Goal: Task Accomplishment & Management: Complete application form

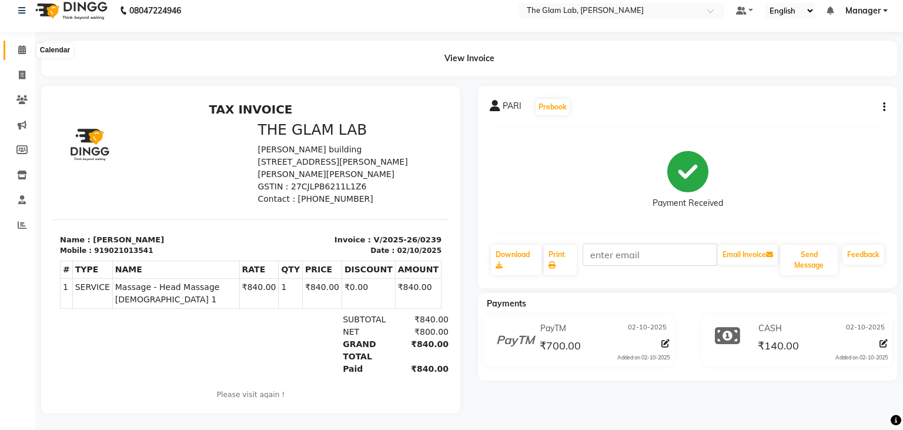
click at [21, 49] on icon at bounding box center [22, 49] width 8 height 9
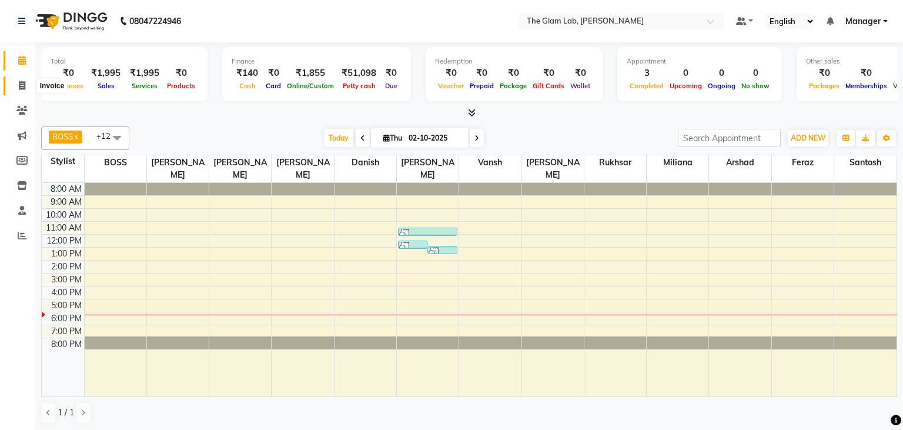
click at [25, 83] on span at bounding box center [22, 86] width 21 height 14
select select "8277"
select select "service"
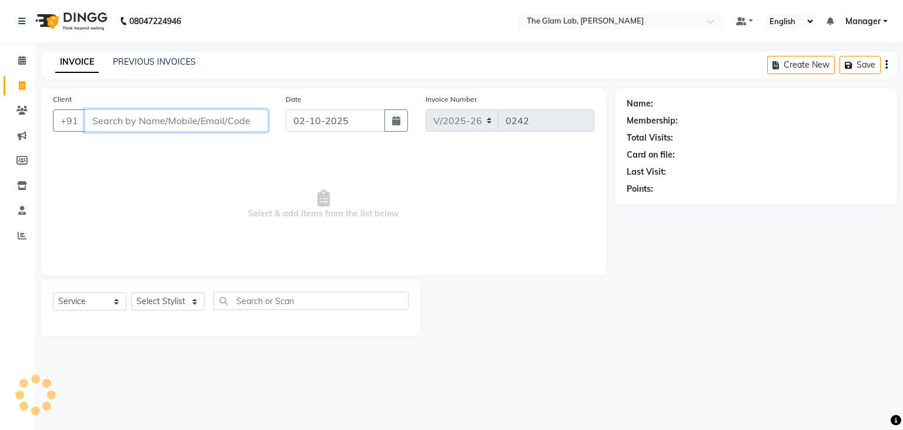
click at [154, 126] on input "Client" at bounding box center [176, 120] width 183 height 22
type input "9819766474"
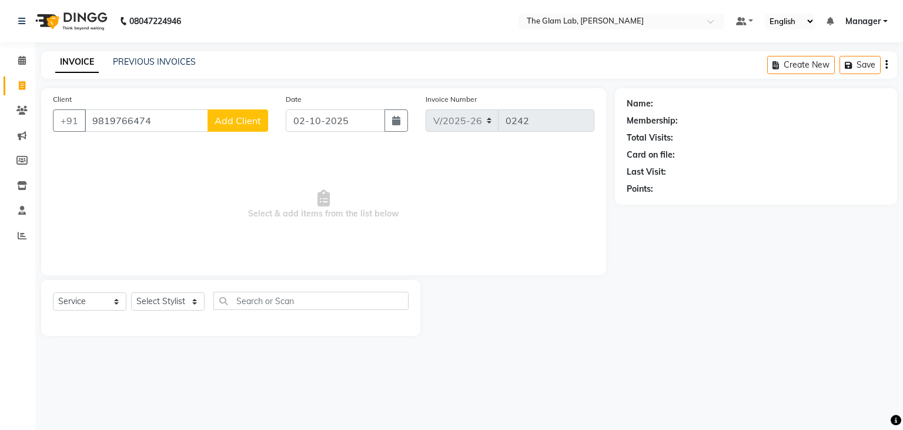
click at [222, 121] on span "Add Client" at bounding box center [238, 121] width 46 height 12
select select "22"
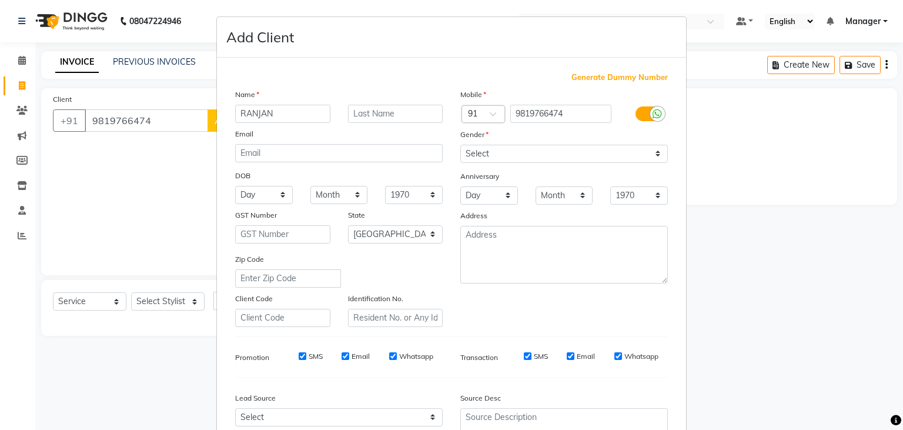
type input "RANJAN"
click at [460, 145] on select "Select [DEMOGRAPHIC_DATA] [DEMOGRAPHIC_DATA] Other Prefer Not To Say" at bounding box center [564, 154] width 208 height 18
select select "[DEMOGRAPHIC_DATA]"
click option "[DEMOGRAPHIC_DATA]" at bounding box center [0, 0] width 0 height 0
click at [460, 186] on select "Day 01 02 03 04 05 06 07 08 09 10 11 12 13 14 15 16 17 18 19 20 21 22 23 24 25 …" at bounding box center [489, 195] width 58 height 18
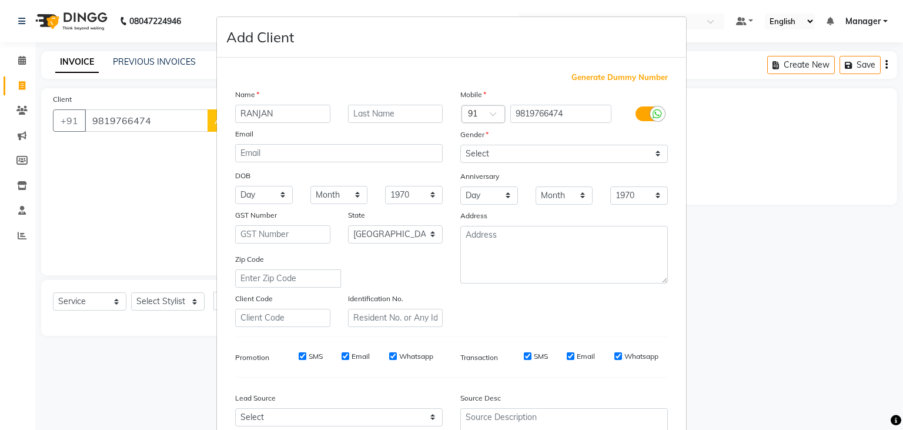
click at [902, 196] on ngb-modal-window "Add Client Generate Dummy Number Name RANJAN Email DOB Day 01 02 03 04 05 06 07…" at bounding box center [451, 215] width 903 height 430
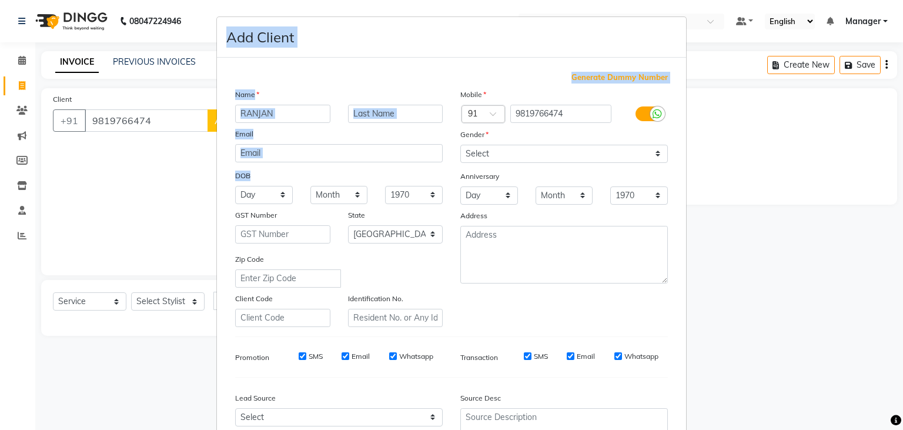
drag, startPoint x: 682, startPoint y: 287, endPoint x: 902, endPoint y: 243, distance: 224.8
click at [902, 243] on ngb-modal-window "Add Client Generate Dummy Number Name RANJAN Email DOB Day 01 02 03 04 05 06 07…" at bounding box center [451, 215] width 903 height 430
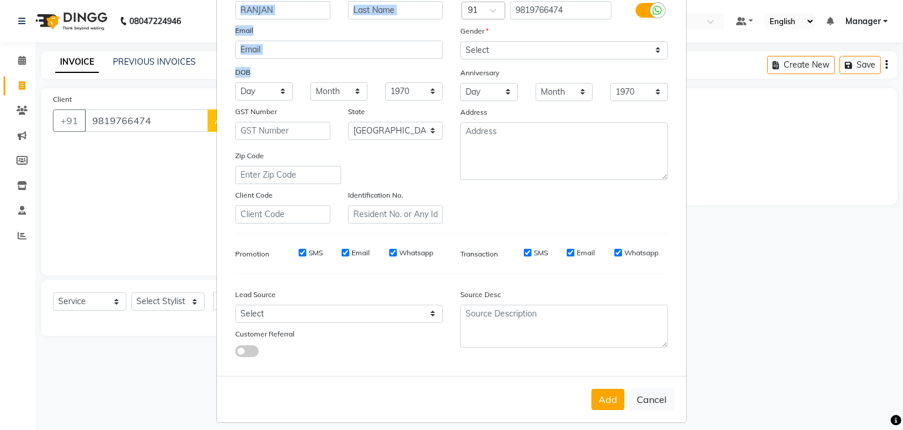
scroll to position [115, 0]
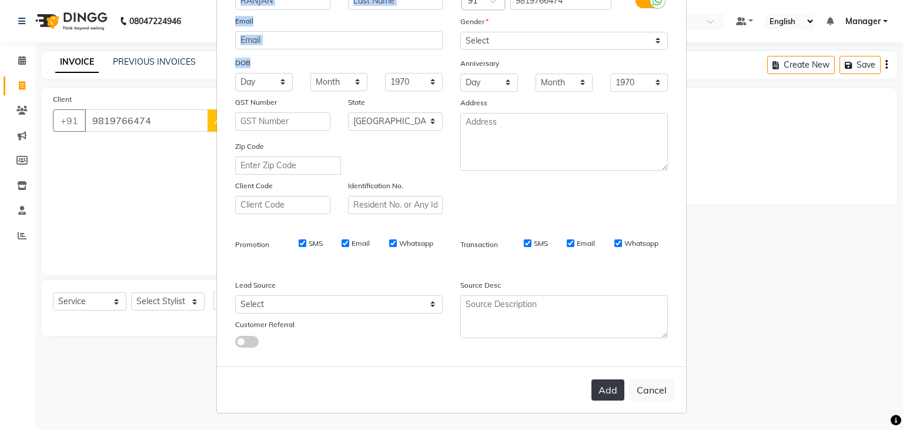
click at [606, 390] on button "Add" at bounding box center [607, 389] width 33 height 21
select select
select select "null"
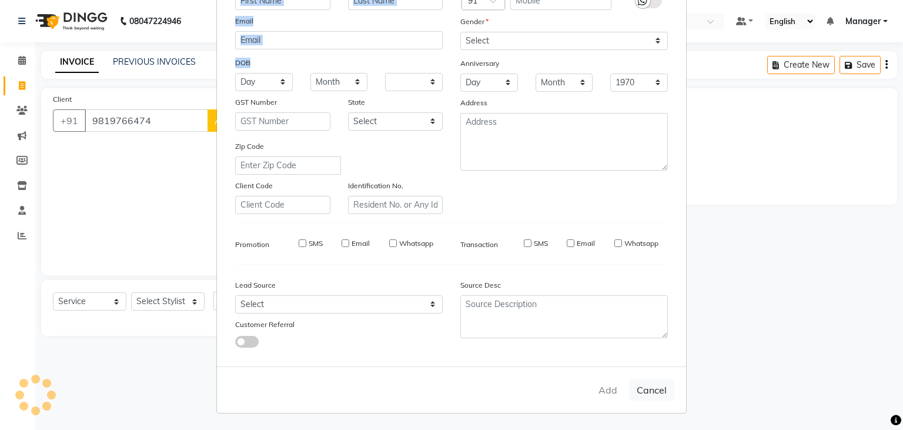
select select
checkbox input "false"
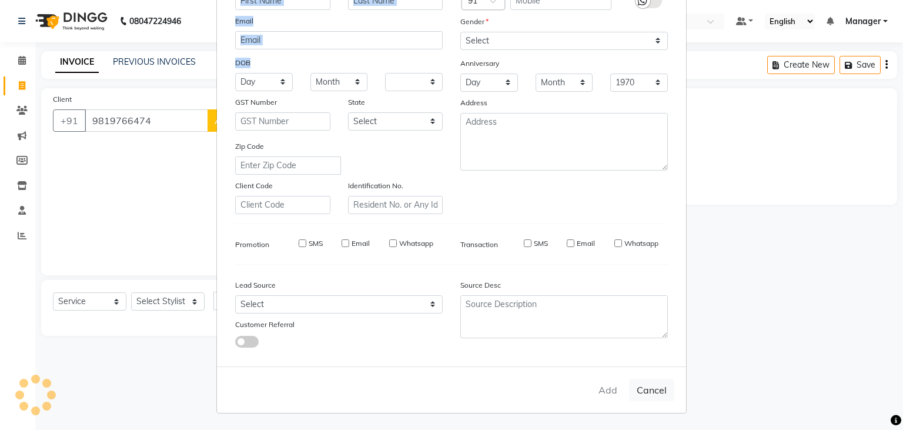
checkbox input "false"
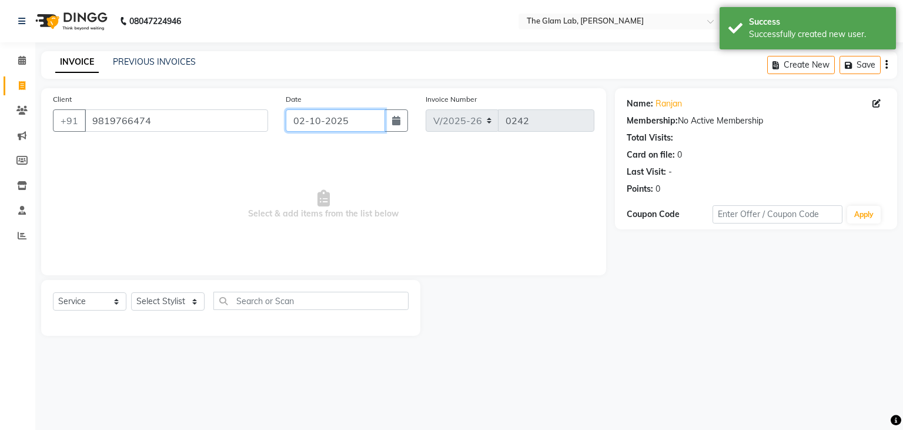
click at [343, 117] on input "02-10-2025" at bounding box center [335, 120] width 99 height 22
select select "10"
select select "2025"
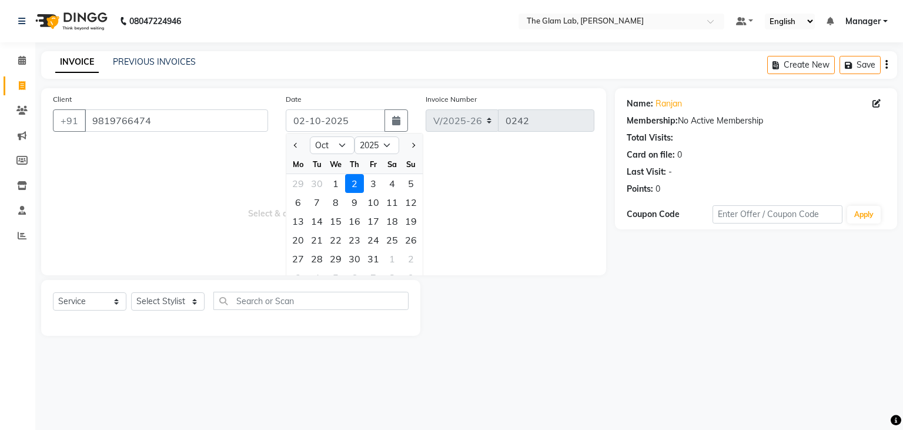
click at [214, 149] on span "Select & add items from the list below" at bounding box center [323, 205] width 541 height 118
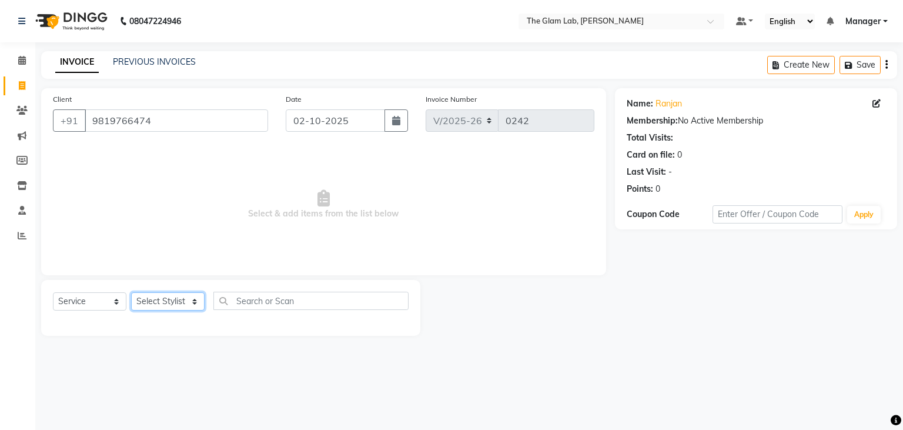
click at [131, 292] on select "Select Stylist [PERSON_NAME] [PERSON_NAME] BOSS Danish Feraz Manager [PERSON_NA…" at bounding box center [167, 301] width 73 height 18
select select "89546"
click option "[PERSON_NAME]" at bounding box center [0, 0] width 0 height 0
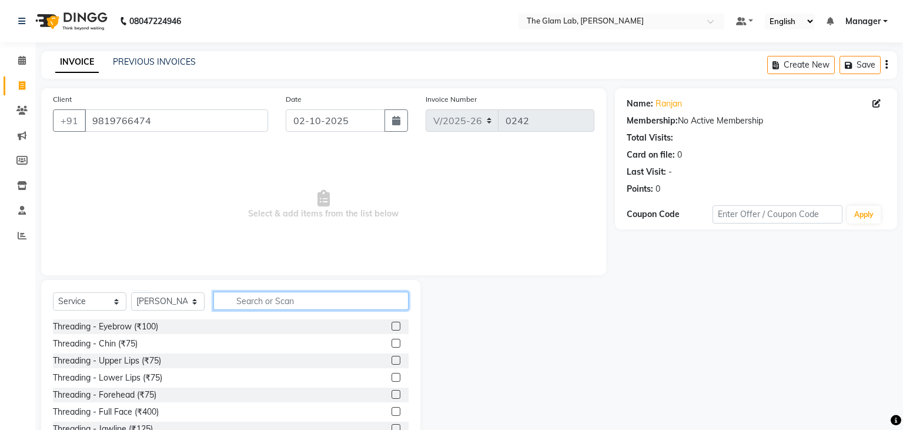
click at [240, 296] on input "text" at bounding box center [310, 301] width 195 height 18
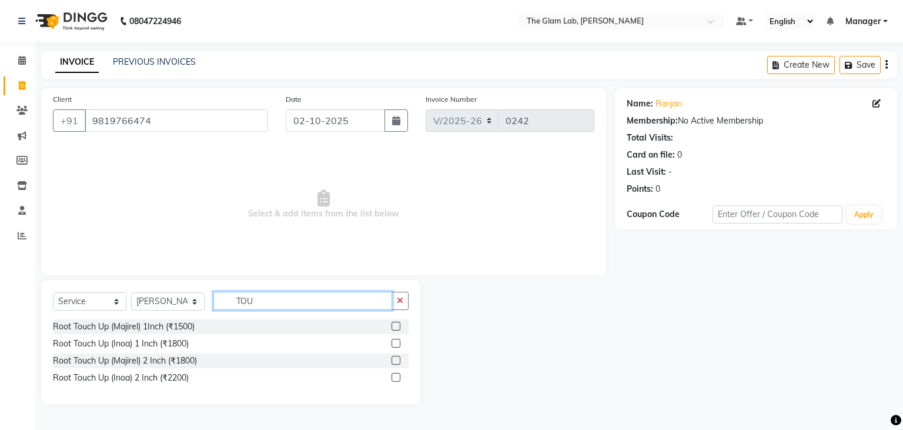
type input "TOU"
click at [265, 319] on div "Select Service Product Membership Package Voucher Prepaid Gift Card Select Styl…" at bounding box center [231, 306] width 356 height 28
click at [397, 329] on label at bounding box center [396, 326] width 9 height 9
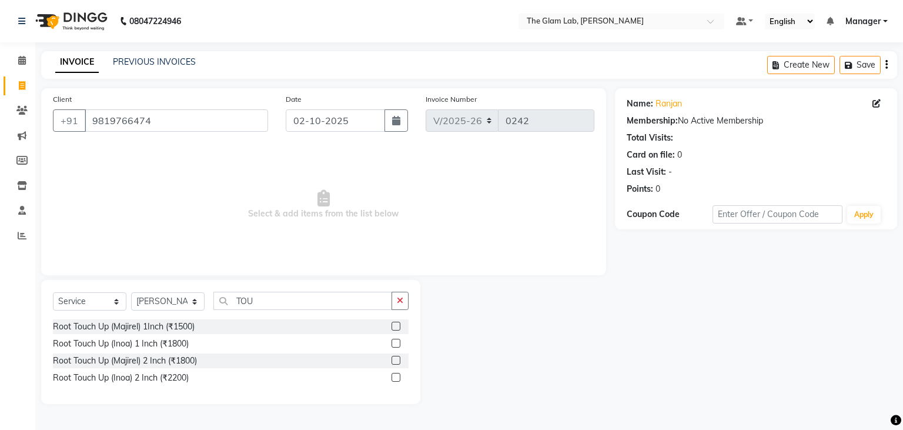
click at [397, 329] on input "checkbox" at bounding box center [396, 327] width 8 height 8
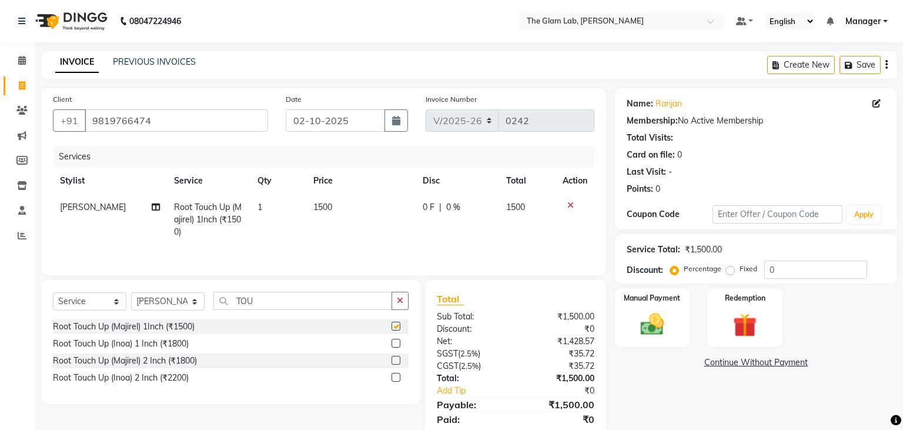
checkbox input "false"
click at [326, 209] on span "1500" at bounding box center [322, 207] width 19 height 11
select select "89546"
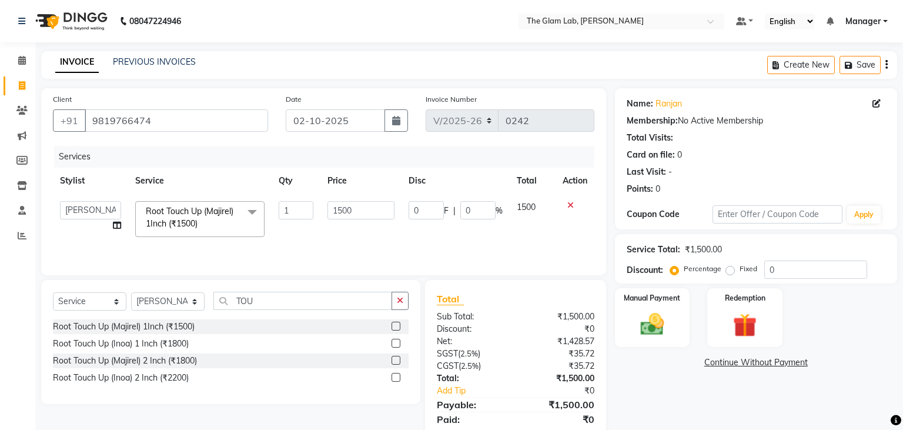
click at [326, 209] on td "1500" at bounding box center [360, 219] width 81 height 50
click at [349, 208] on input "1500" at bounding box center [360, 210] width 67 height 18
type input "1680"
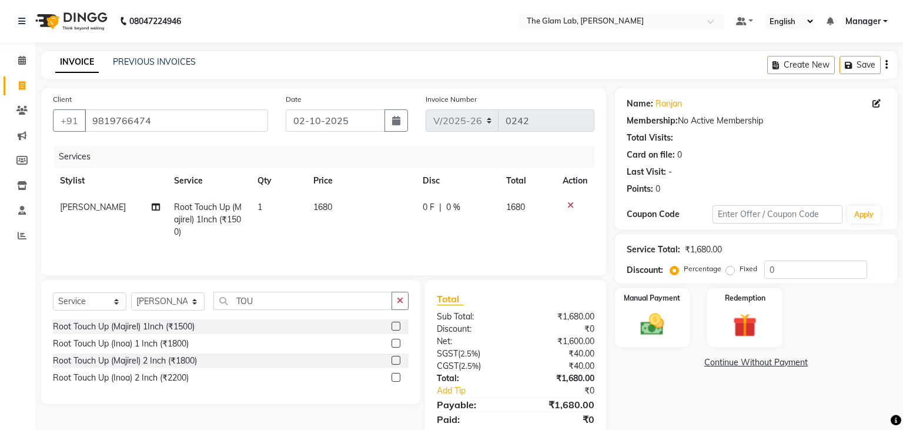
click at [440, 235] on td "0 F | 0 %" at bounding box center [457, 219] width 83 height 51
select select "89546"
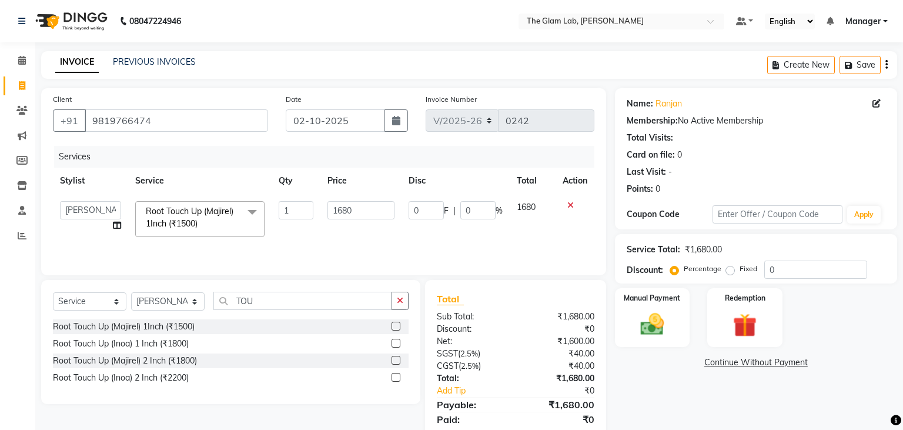
scroll to position [40, 0]
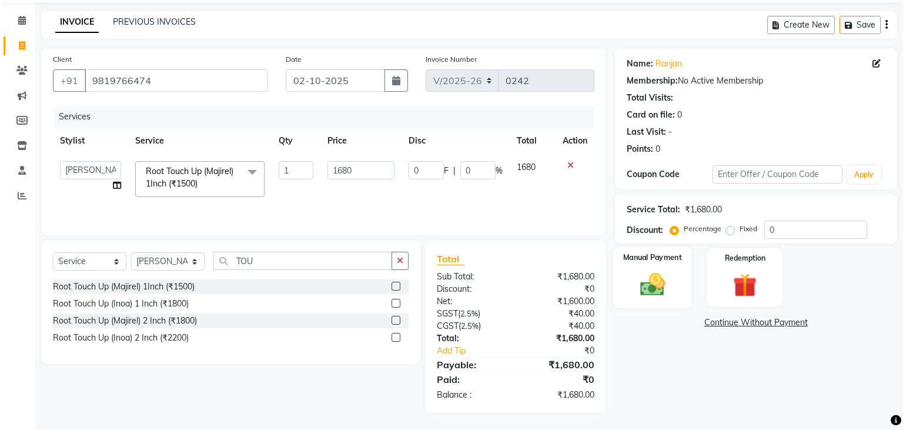
click at [676, 270] on div "Manual Payment" at bounding box center [652, 277] width 78 height 61
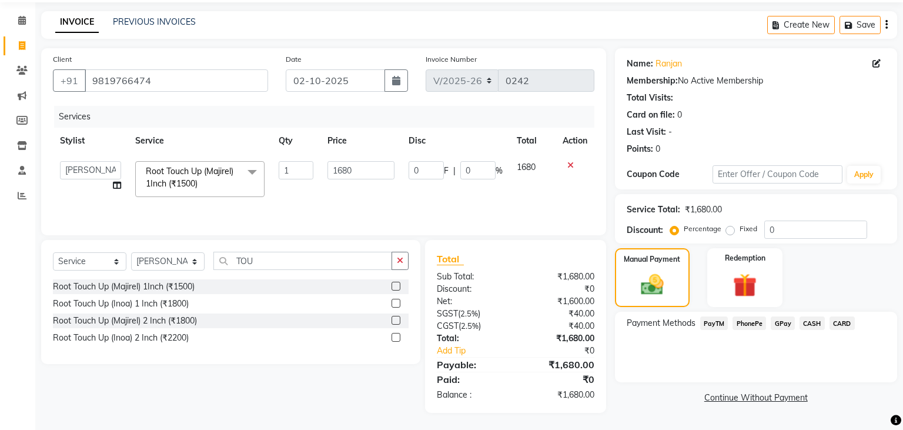
click at [816, 329] on span "CASH" at bounding box center [812, 323] width 25 height 14
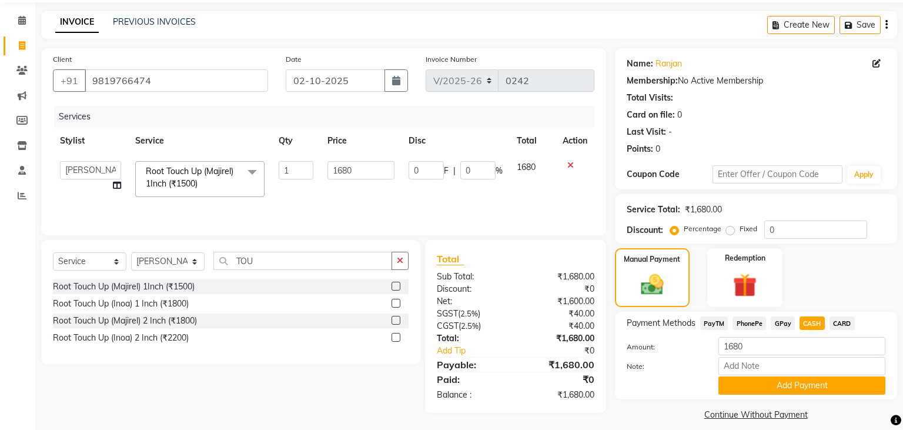
scroll to position [51, 0]
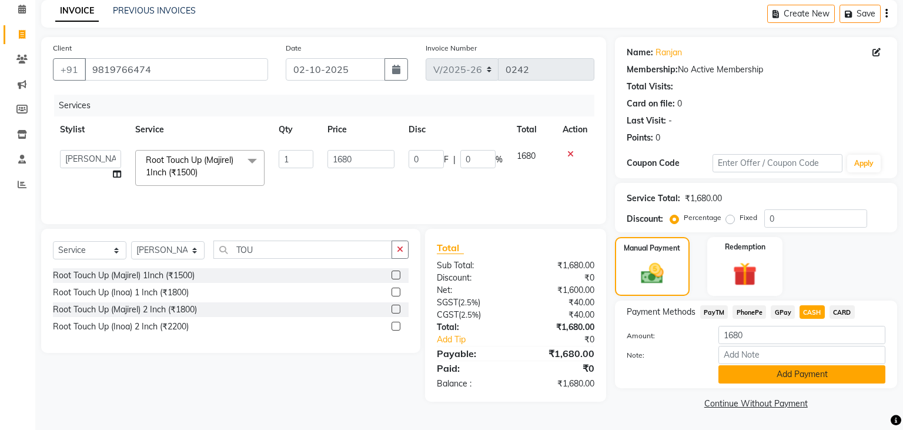
click at [850, 373] on button "Add Payment" at bounding box center [801, 374] width 167 height 18
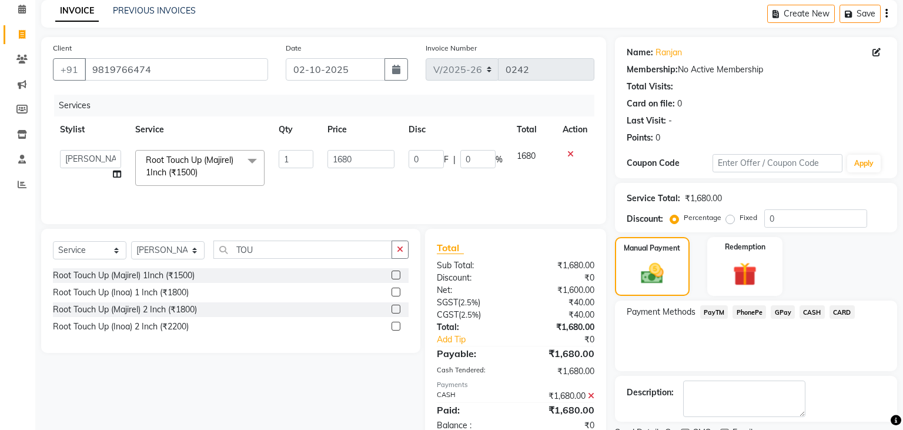
scroll to position [99, 0]
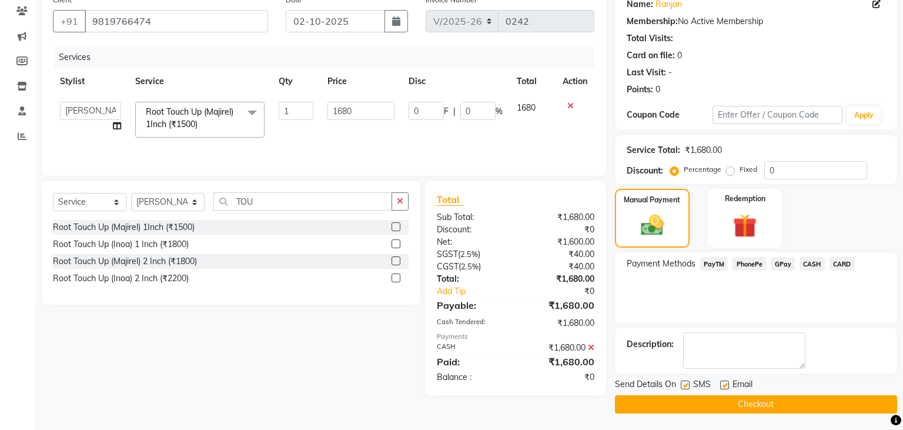
click at [730, 388] on div "Email" at bounding box center [741, 385] width 42 height 15
click at [721, 383] on label at bounding box center [724, 384] width 9 height 9
click at [721, 383] on input "checkbox" at bounding box center [724, 386] width 8 height 8
checkbox input "false"
click at [687, 385] on label at bounding box center [685, 384] width 9 height 9
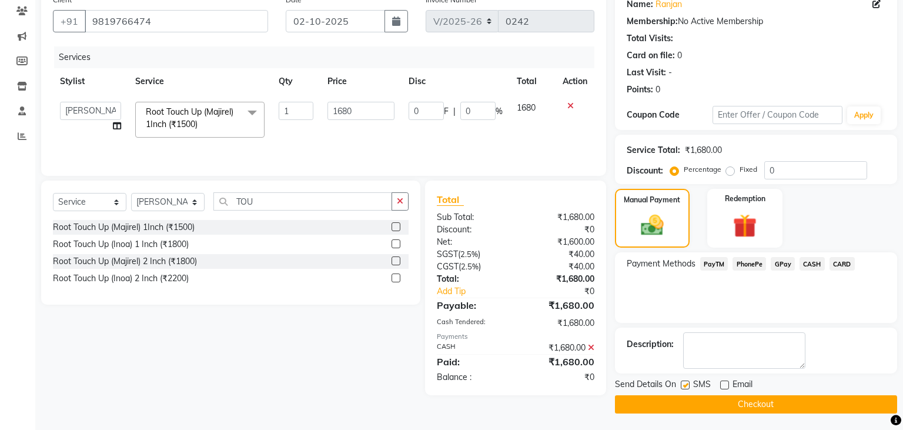
click at [687, 385] on input "checkbox" at bounding box center [685, 386] width 8 height 8
checkbox input "false"
click at [815, 260] on span "CASH" at bounding box center [812, 264] width 25 height 14
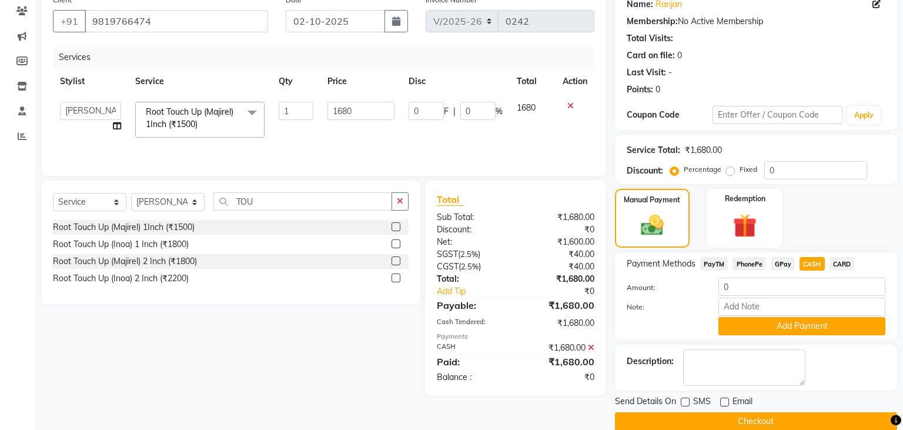
scroll to position [117, 0]
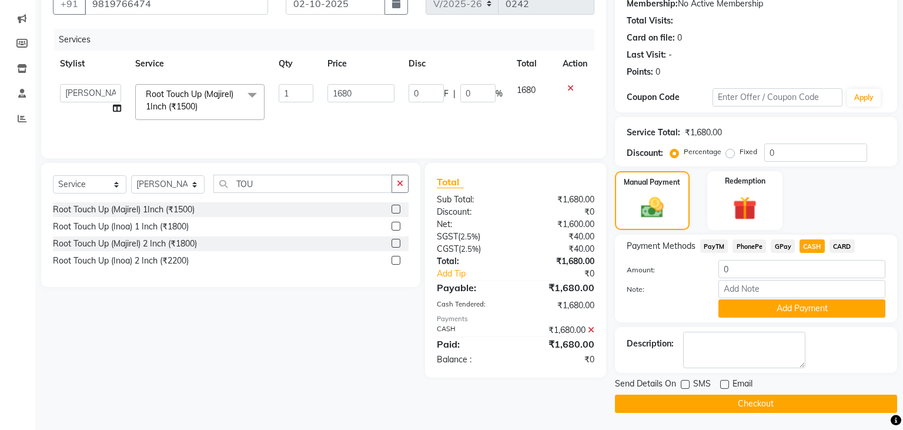
click at [759, 413] on main "INVOICE PREVIOUS INVOICES Create New Save Client [PHONE_NUMBER] Date [DATE] Inv…" at bounding box center [469, 182] width 868 height 496
click at [770, 401] on button "Checkout" at bounding box center [756, 403] width 282 height 18
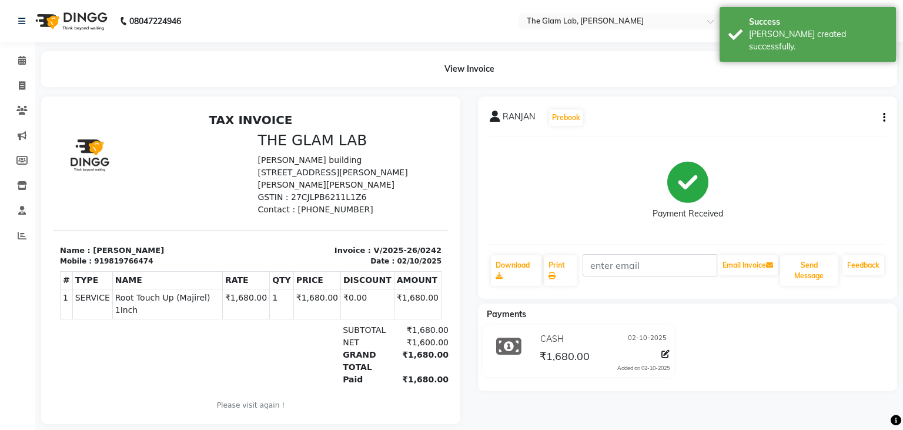
click at [596, 223] on div "Payment Received" at bounding box center [688, 190] width 396 height 88
